Goal: Task Accomplishment & Management: Manage account settings

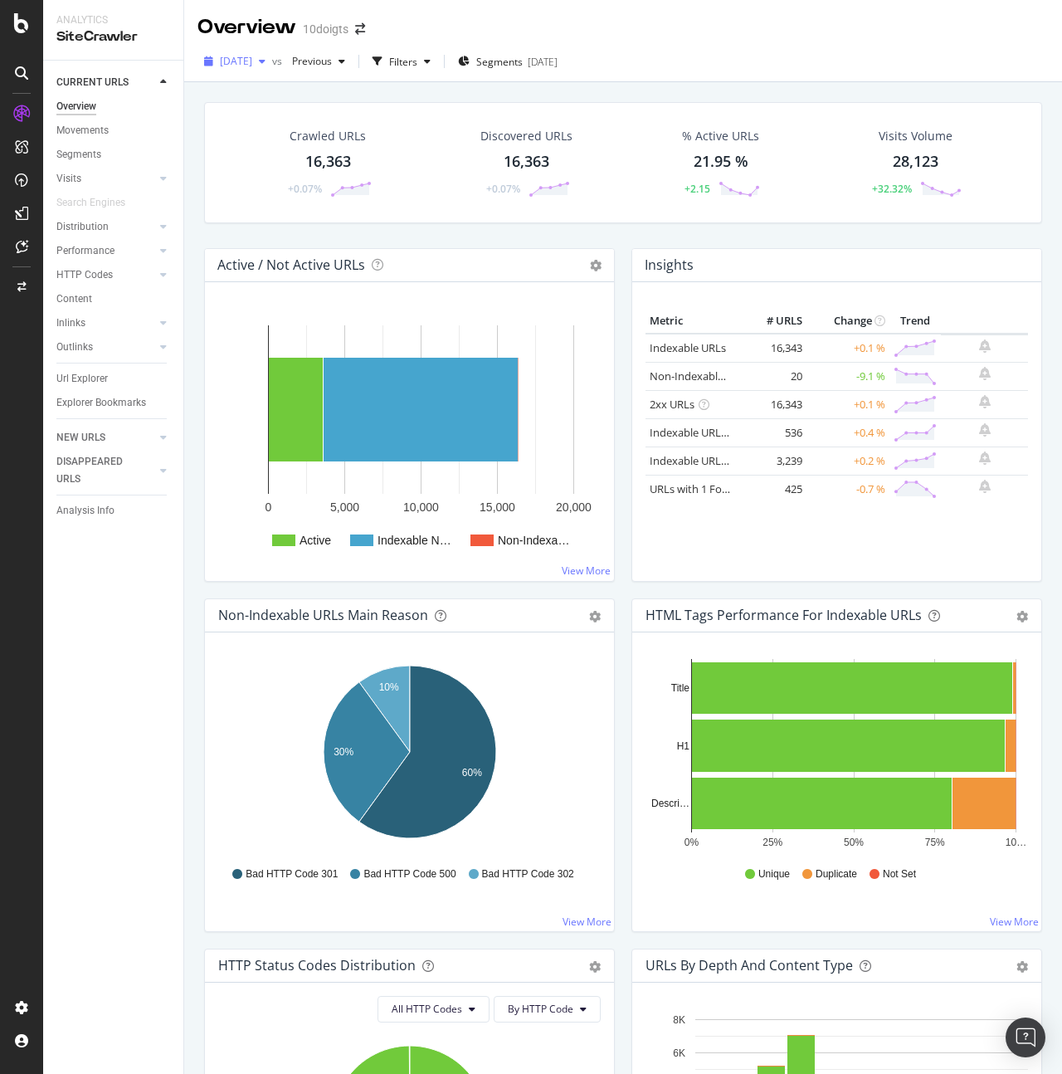
click at [239, 69] on div "[DATE]" at bounding box center [235, 61] width 75 height 25
click at [252, 65] on span "[DATE]" at bounding box center [236, 61] width 32 height 14
click at [128, 967] on div "Configure and access your website analyses" at bounding box center [150, 973] width 198 height 13
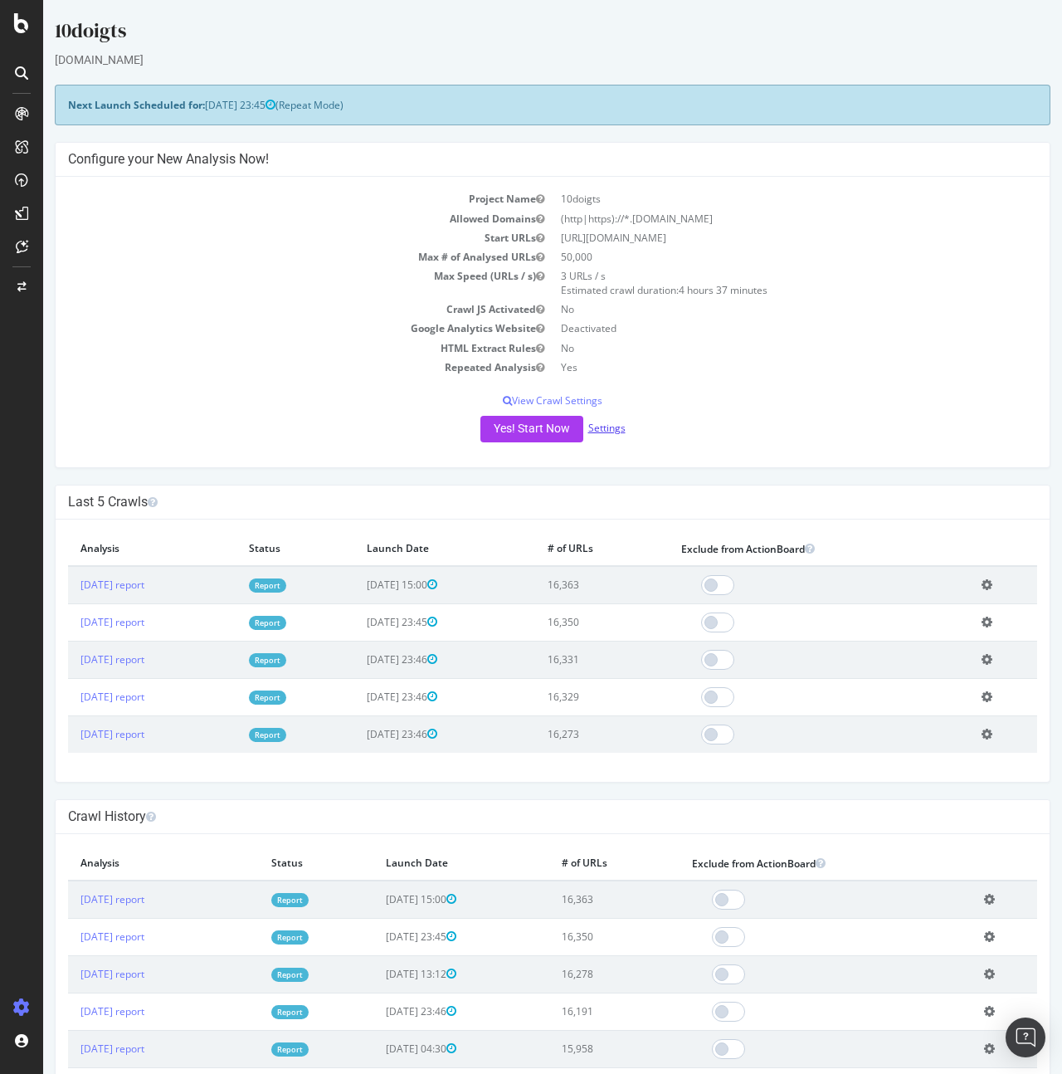
click at [612, 429] on link "Settings" at bounding box center [606, 428] width 37 height 14
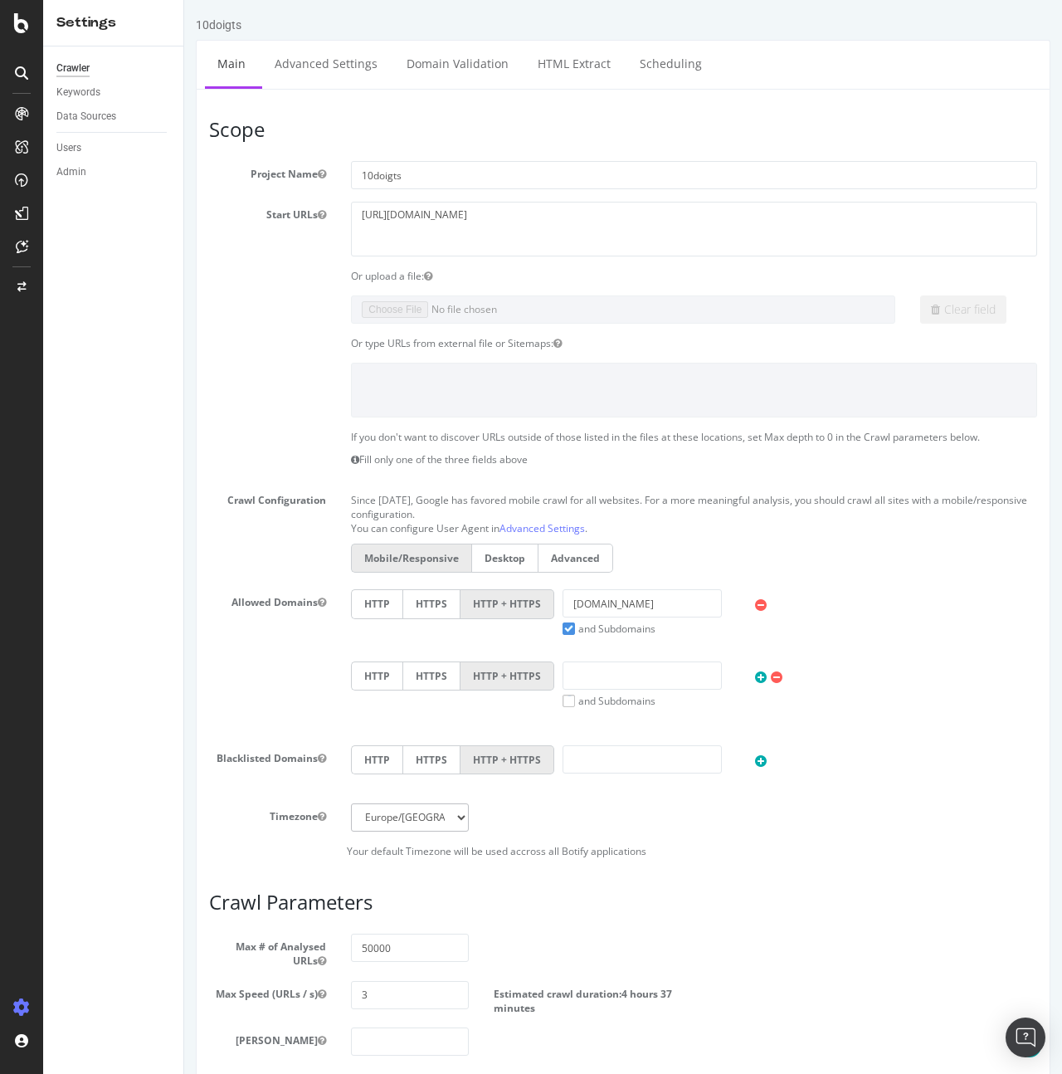
scroll to position [278, 0]
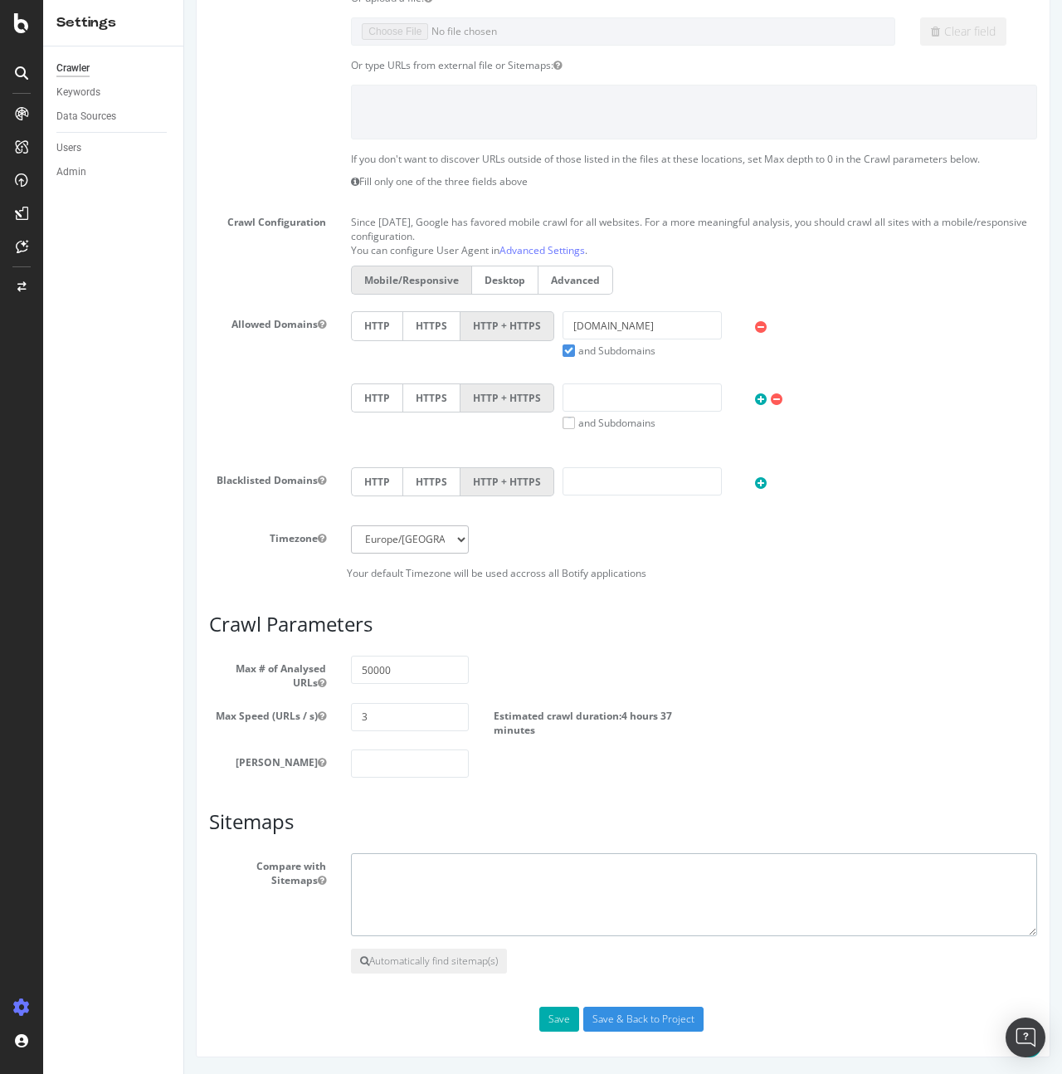
click at [461, 871] on textarea at bounding box center [694, 894] width 686 height 83
paste textarea "[URL][DOMAIN_NAME]"
type textarea "[URL][DOMAIN_NAME]"
click at [559, 1021] on button "Save" at bounding box center [560, 1019] width 40 height 25
click at [574, 1018] on div "Save Save & Back to Project" at bounding box center [623, 1019] width 853 height 25
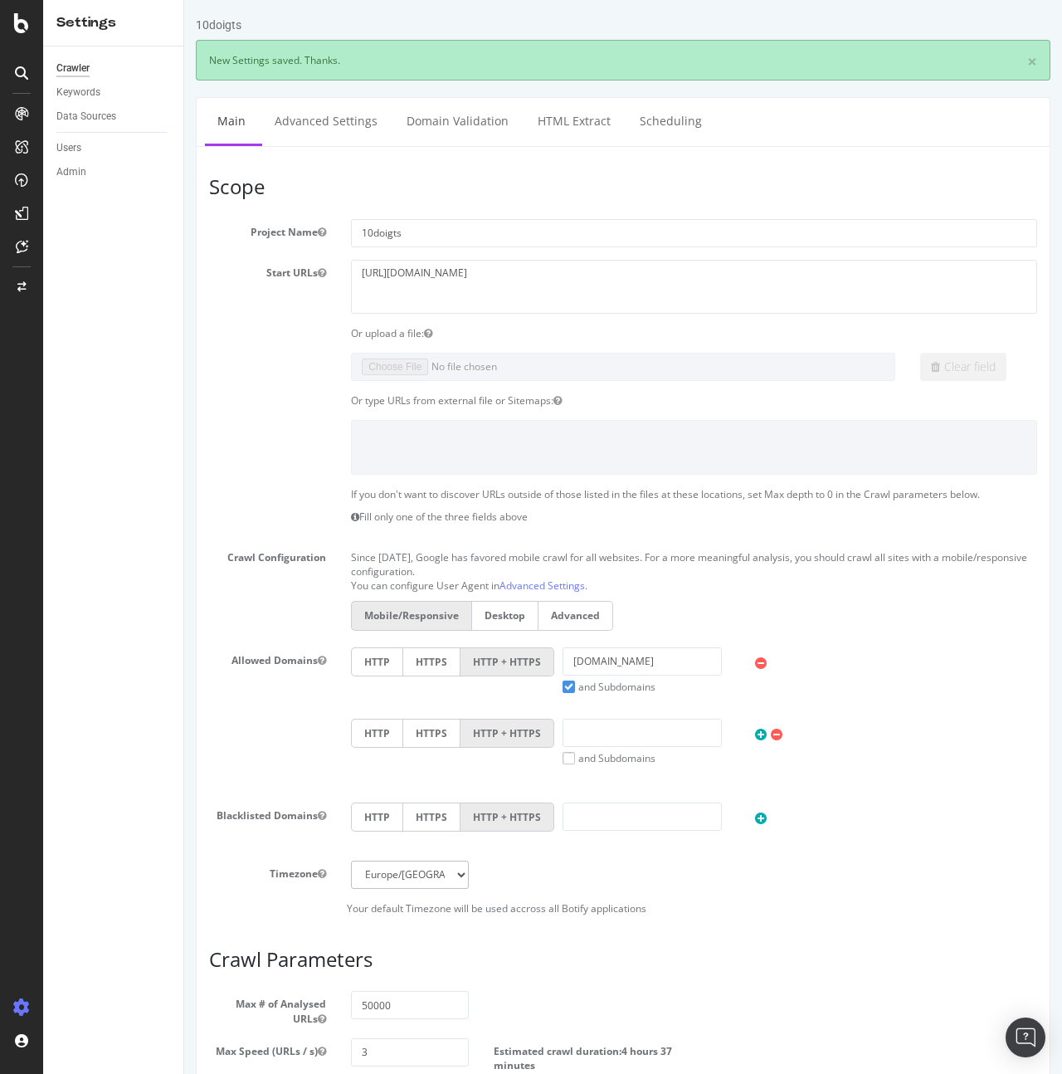
scroll to position [0, 0]
click at [102, 190] on div "SiteCrawler" at bounding box center [90, 186] width 59 height 17
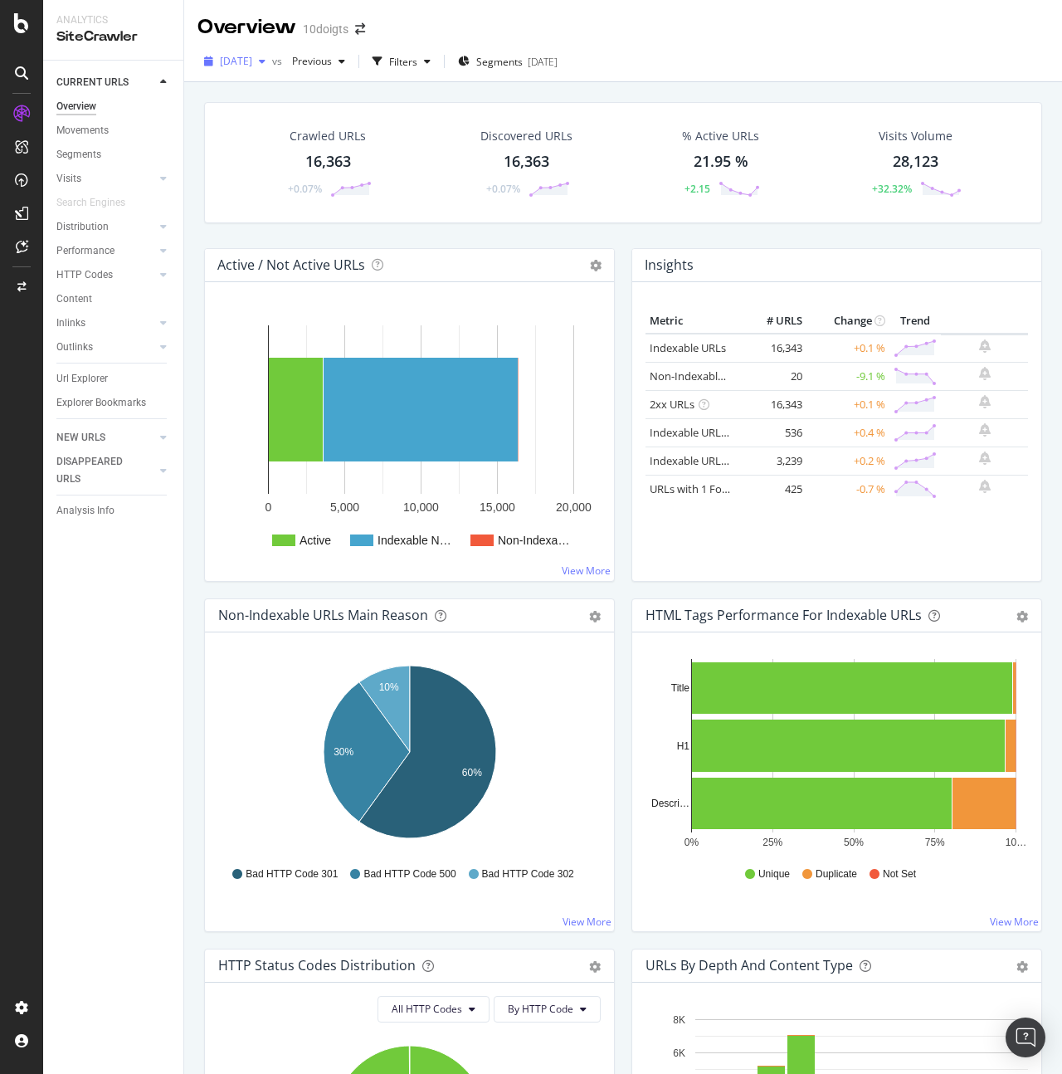
click at [258, 69] on div "[DATE]" at bounding box center [235, 61] width 75 height 25
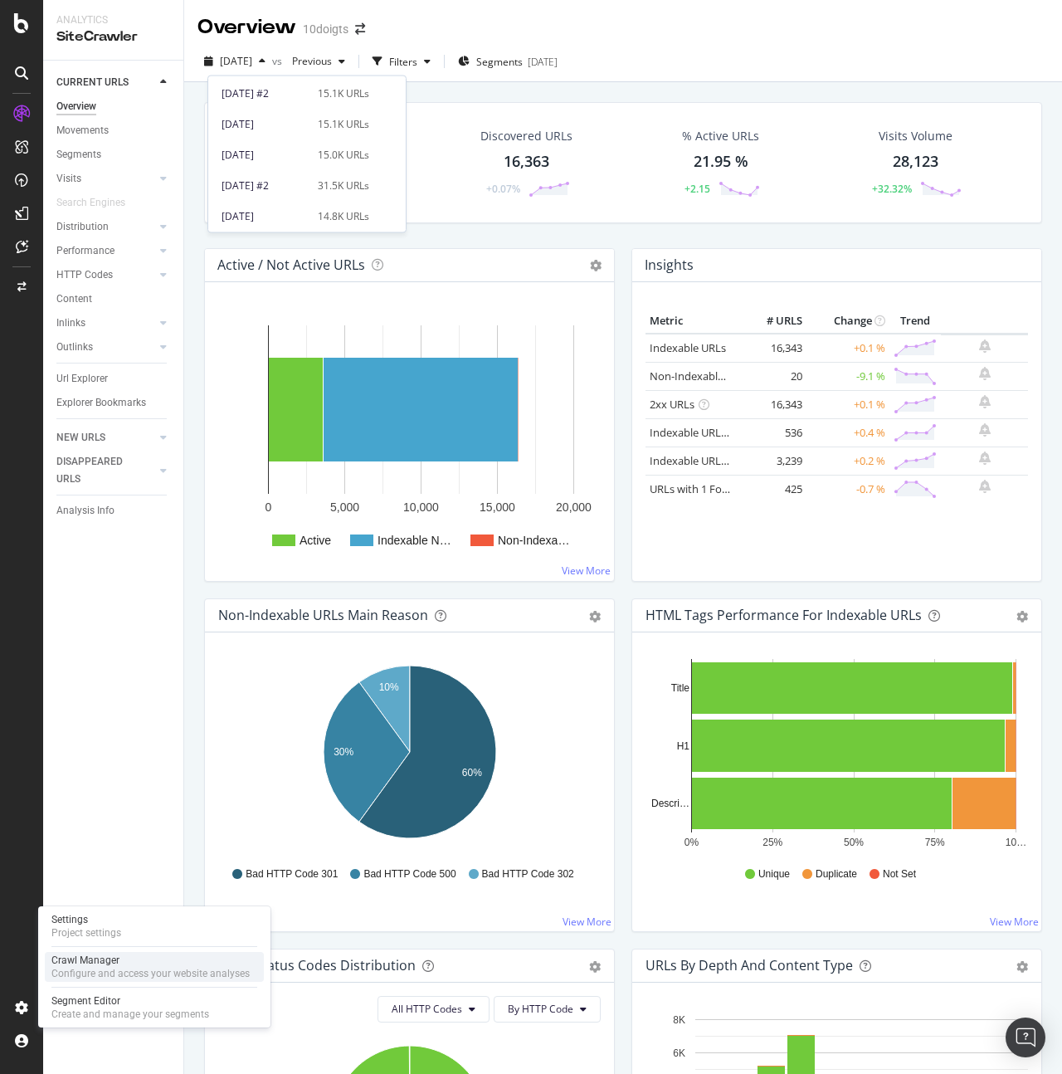
click at [140, 972] on div "Configure and access your website analyses" at bounding box center [150, 973] width 198 height 13
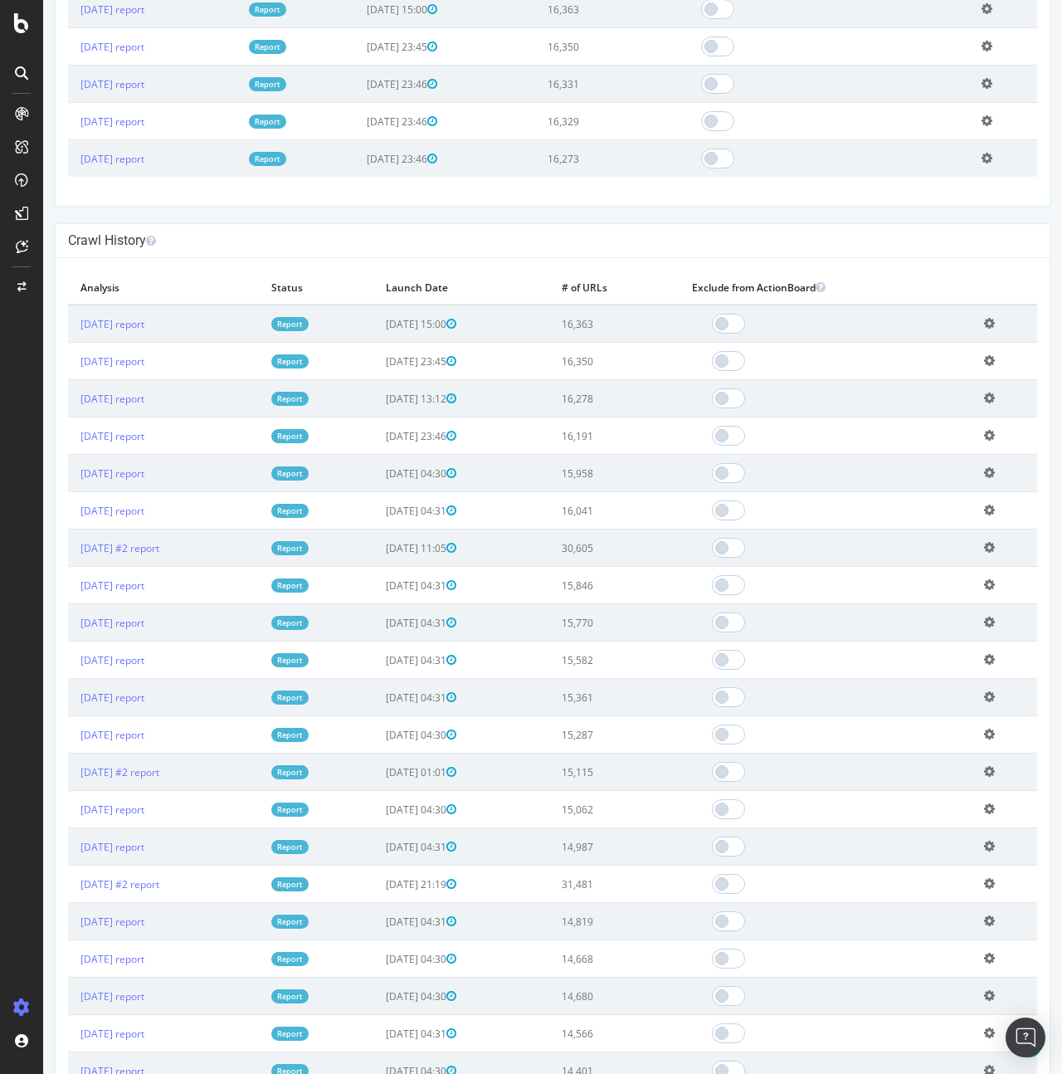
scroll to position [599, 0]
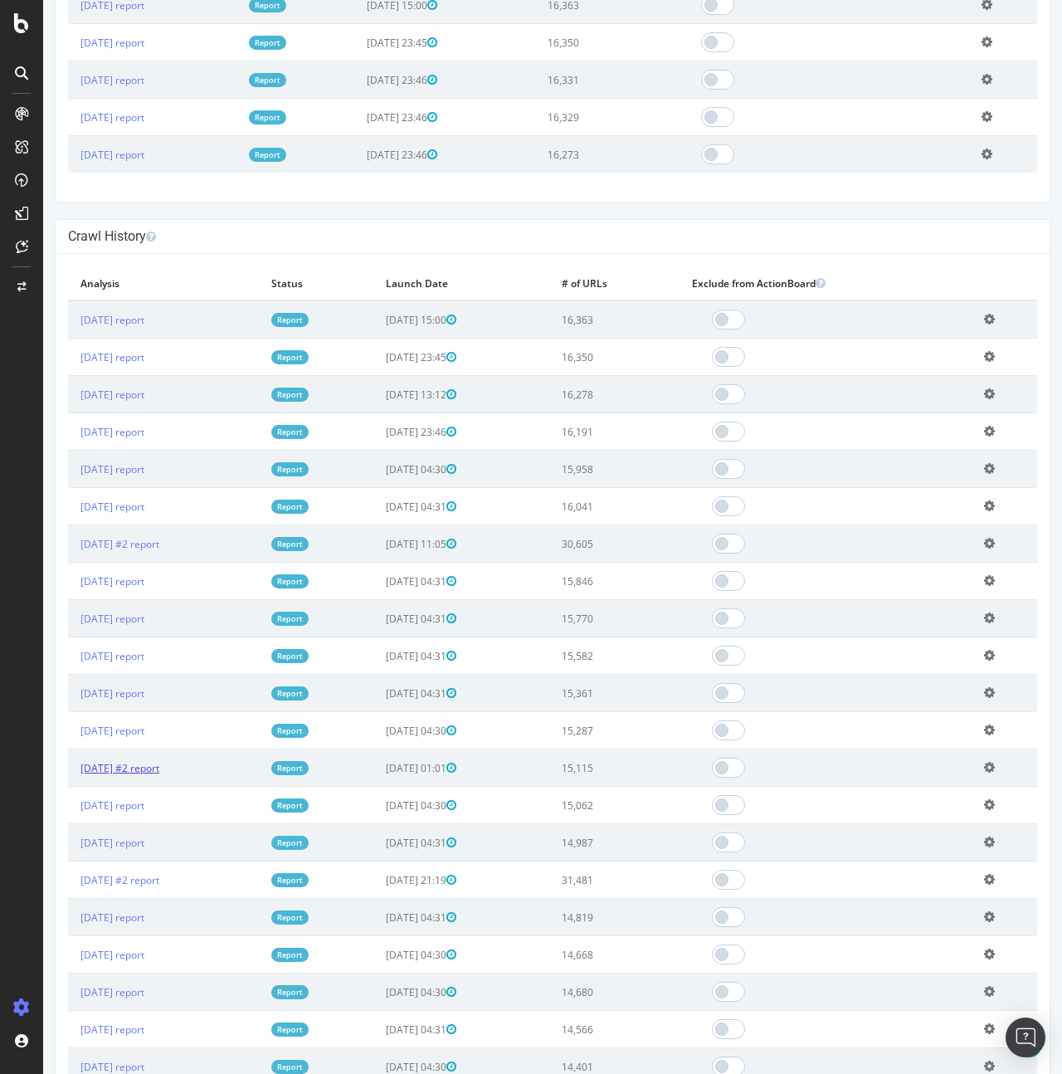
click at [159, 770] on link "[DATE] #2 report" at bounding box center [120, 768] width 79 height 14
